Goal: Task Accomplishment & Management: Manage account settings

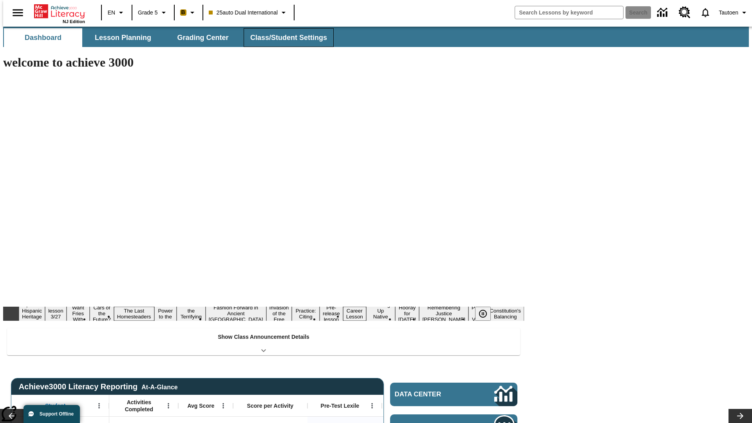
click at [284, 38] on span "Class/Student Settings" at bounding box center [288, 37] width 77 height 9
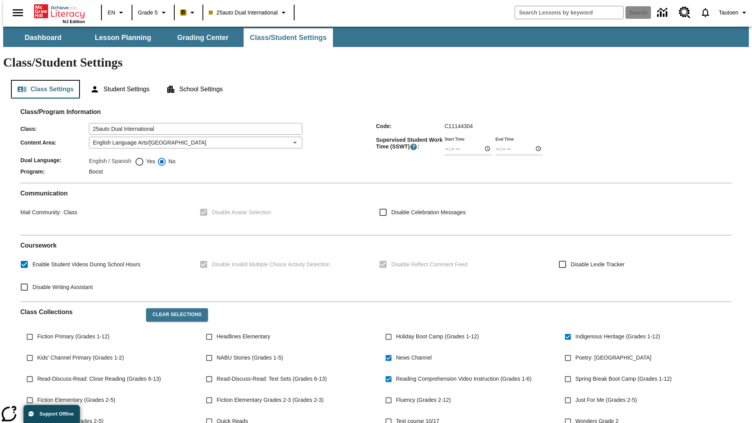
click at [42, 80] on button "Class Settings" at bounding box center [45, 89] width 69 height 19
click at [145, 157] on span "Yes" at bounding box center [149, 161] width 11 height 8
click at [144, 157] on input "Yes" at bounding box center [139, 161] width 9 height 9
radio input "true"
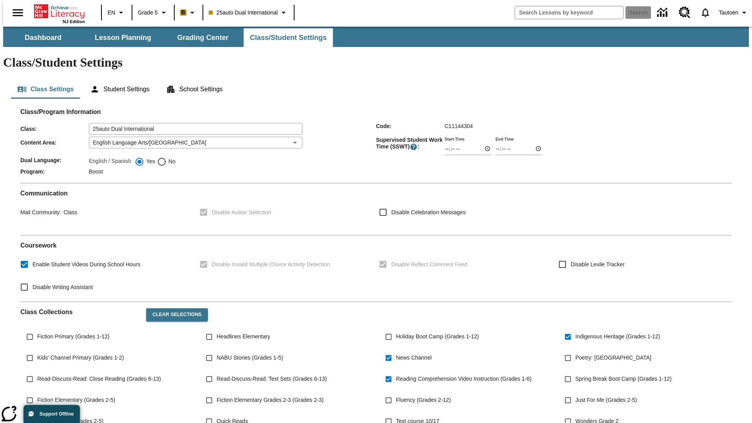
scroll to position [115, 0]
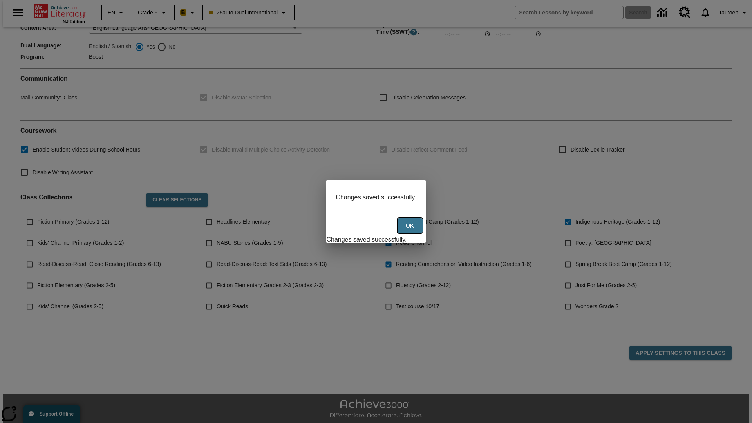
click at [411, 230] on button "Ok" at bounding box center [409, 225] width 25 height 15
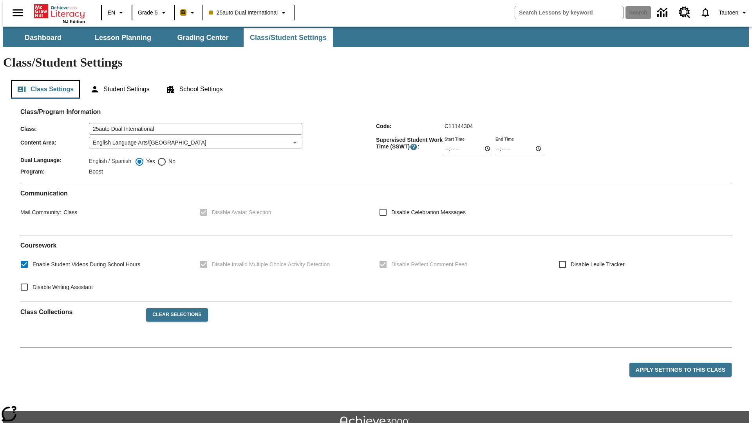
click at [42, 80] on button "Class Settings" at bounding box center [45, 89] width 69 height 19
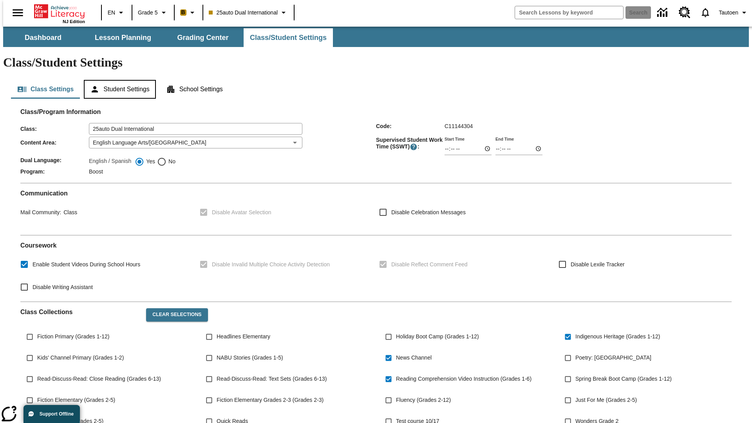
click at [118, 80] on button "Student Settings" at bounding box center [120, 89] width 72 height 19
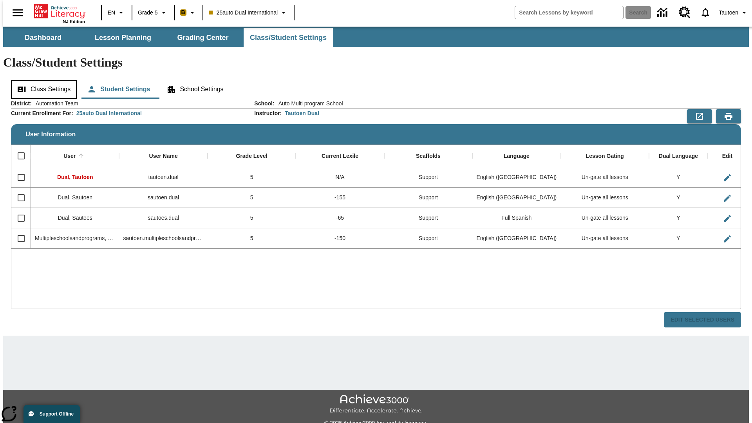
click at [41, 80] on button "Class Settings" at bounding box center [44, 89] width 66 height 19
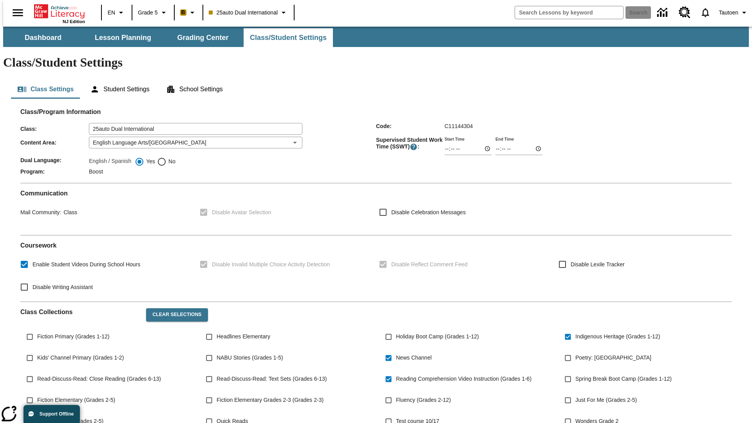
click at [166, 157] on span "No" at bounding box center [170, 161] width 9 height 8
click at [166, 157] on input "No" at bounding box center [161, 161] width 9 height 9
radio input "true"
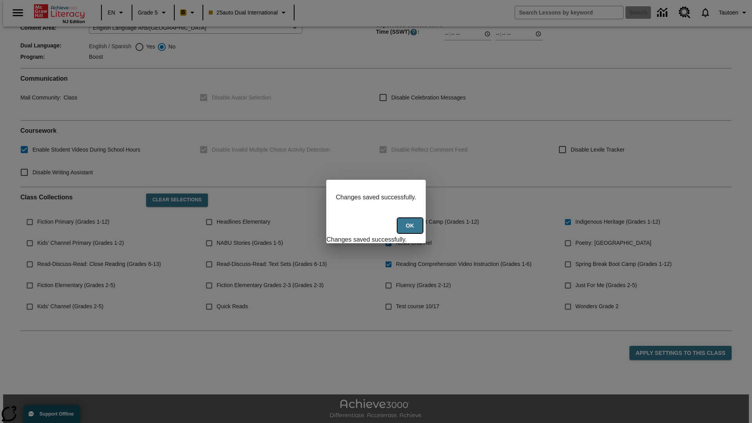
click at [411, 230] on button "Ok" at bounding box center [409, 225] width 25 height 15
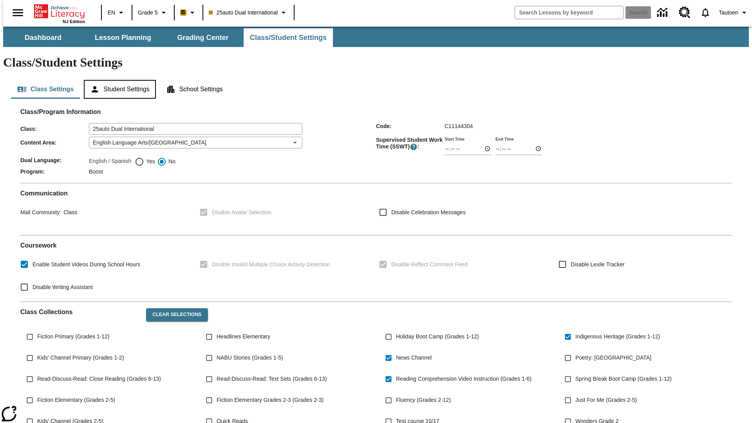
click at [118, 80] on button "Student Settings" at bounding box center [120, 89] width 72 height 19
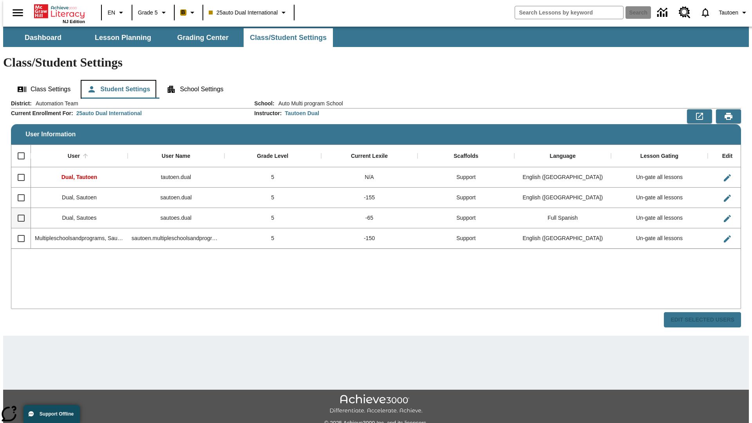
scroll to position [17, 0]
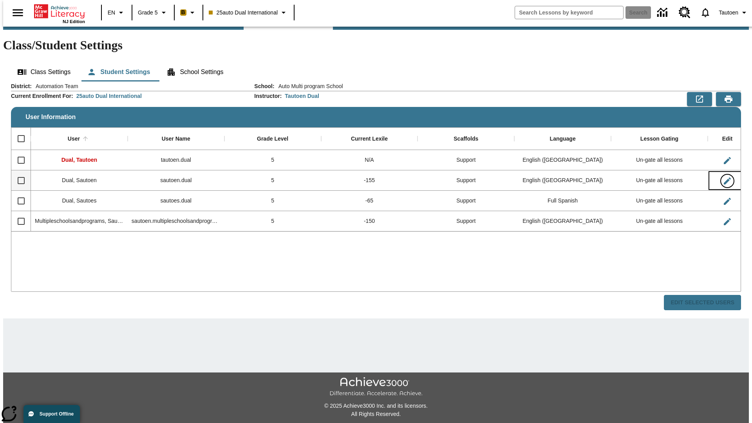
click at [724, 177] on icon "Edit User" at bounding box center [727, 180] width 7 height 7
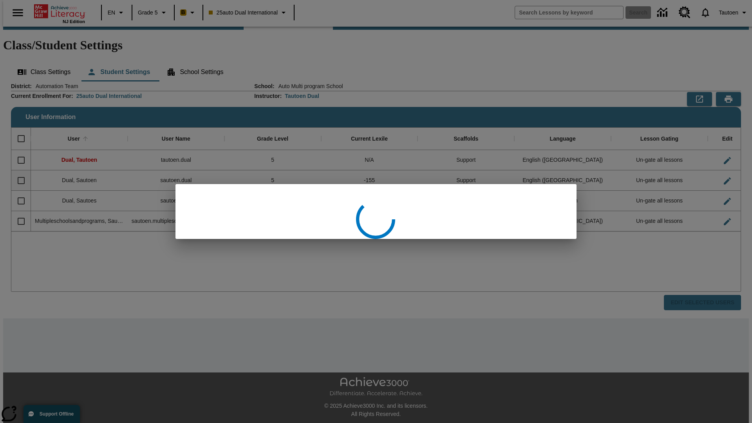
scroll to position [0, 0]
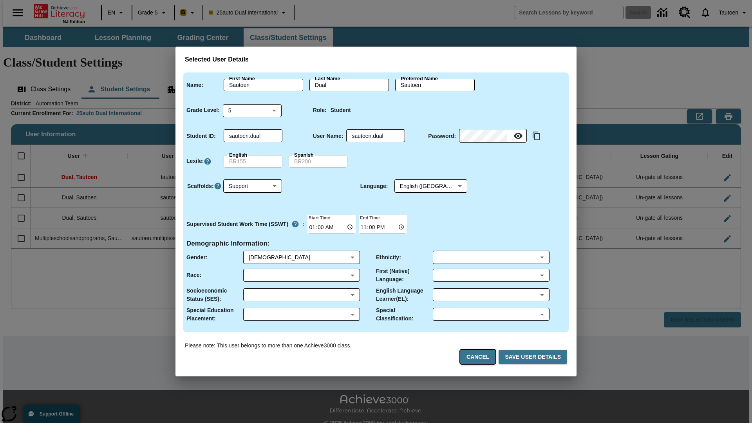
click at [481, 357] on button "Cancel" at bounding box center [477, 357] width 35 height 14
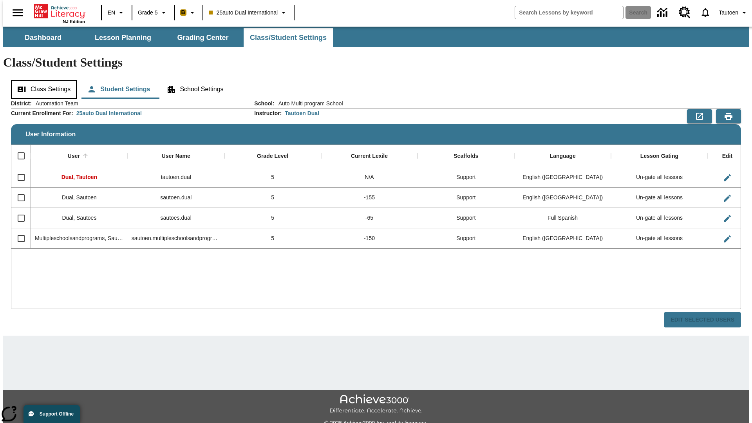
click at [41, 80] on button "Class Settings" at bounding box center [44, 89] width 66 height 19
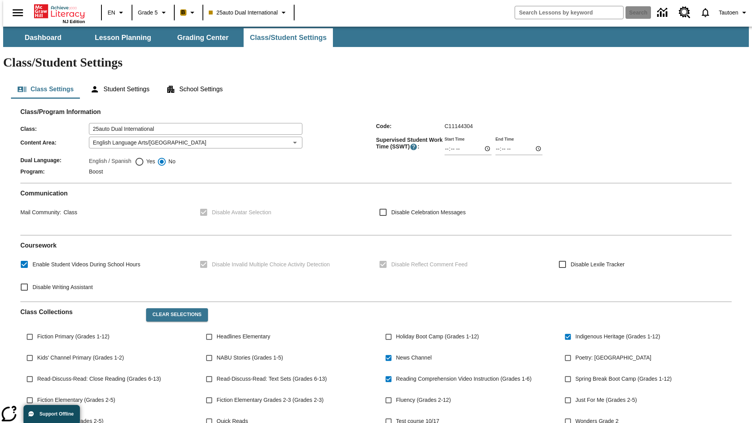
click at [145, 157] on span "Yes" at bounding box center [149, 161] width 11 height 8
click at [144, 157] on input "Yes" at bounding box center [139, 161] width 9 height 9
radio input "true"
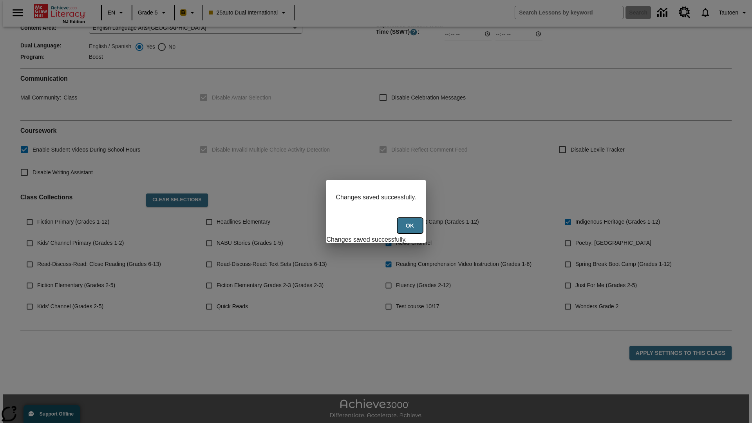
click at [411, 230] on button "Ok" at bounding box center [409, 225] width 25 height 15
